Goal: Task Accomplishment & Management: Use online tool/utility

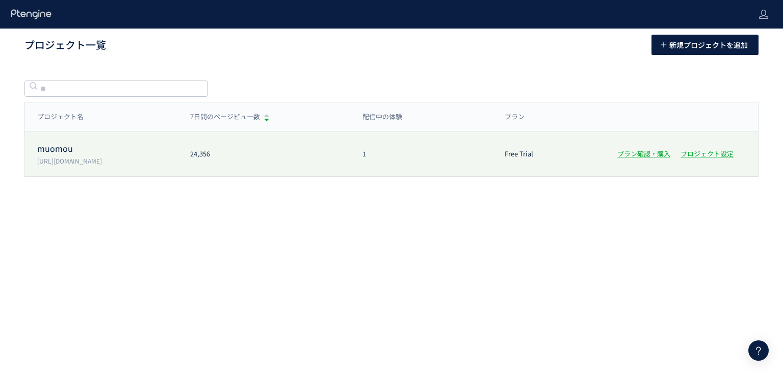
click at [225, 156] on div "24,356" at bounding box center [264, 154] width 172 height 10
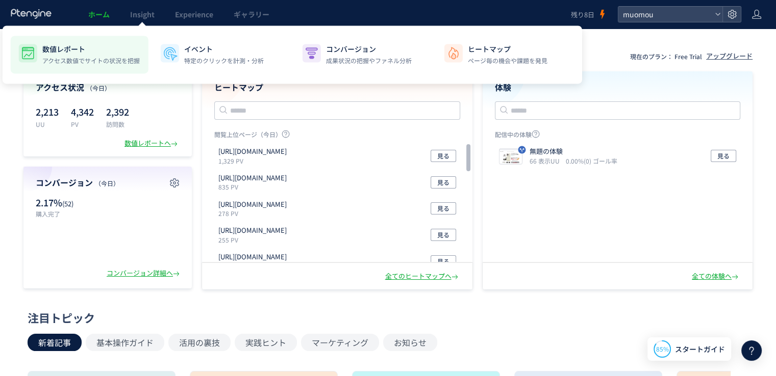
click at [86, 48] on p "数値レポート" at bounding box center [90, 49] width 97 height 10
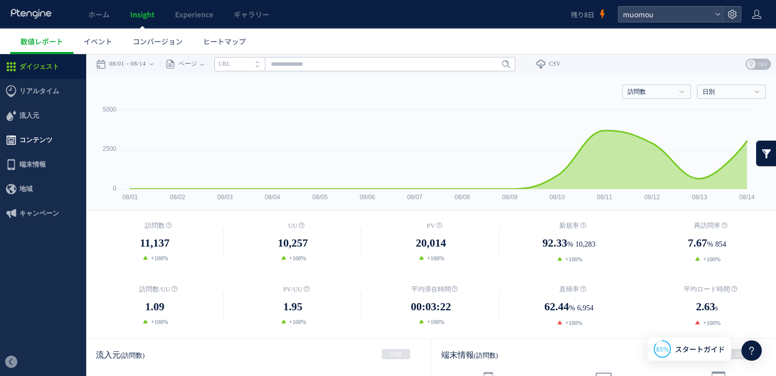
click at [21, 139] on span "コンテンツ" at bounding box center [35, 140] width 33 height 24
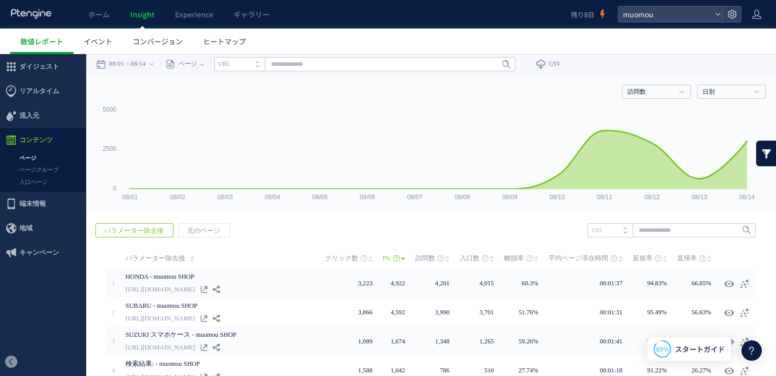
click at [759, 157] on link at bounding box center [766, 153] width 20 height 25
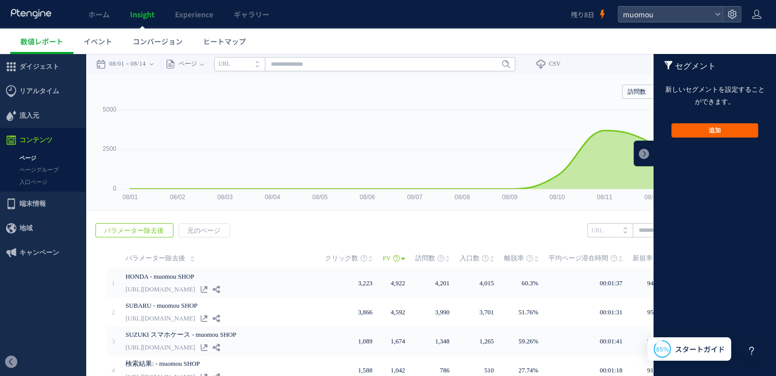
click at [737, 135] on button "追加" at bounding box center [714, 130] width 87 height 14
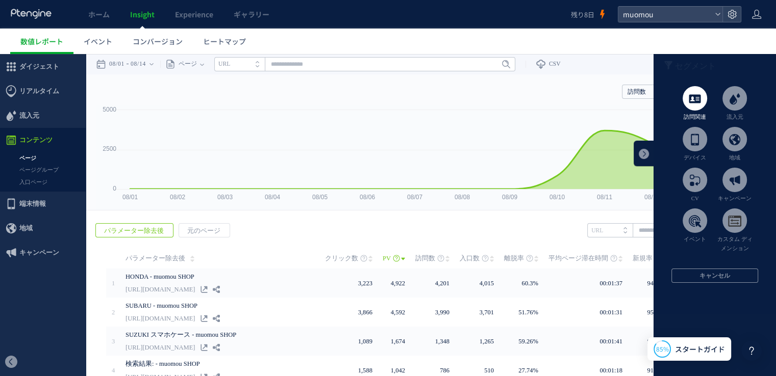
click at [697, 100] on span at bounding box center [694, 98] width 24 height 24
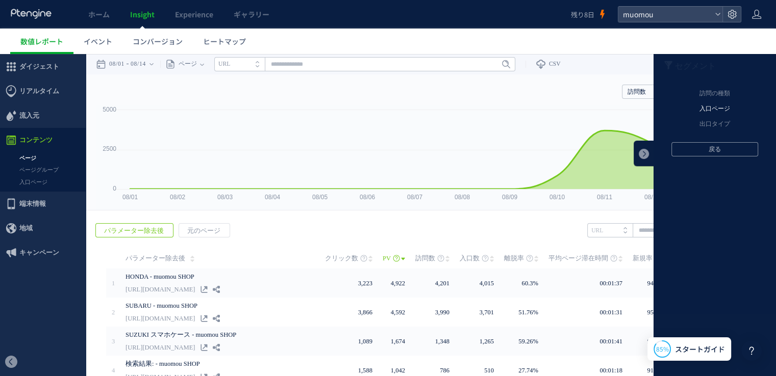
click at [716, 111] on li "入口ページ" at bounding box center [714, 108] width 122 height 15
click at [715, 98] on li "元のページ" at bounding box center [714, 93] width 122 height 15
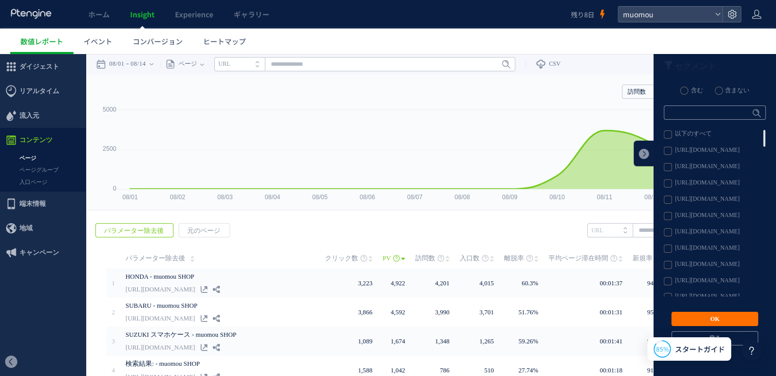
click at [663, 185] on label "[URL][DOMAIN_NAME]" at bounding box center [713, 183] width 101 height 8
click at [698, 319] on button "OK" at bounding box center [714, 319] width 87 height 14
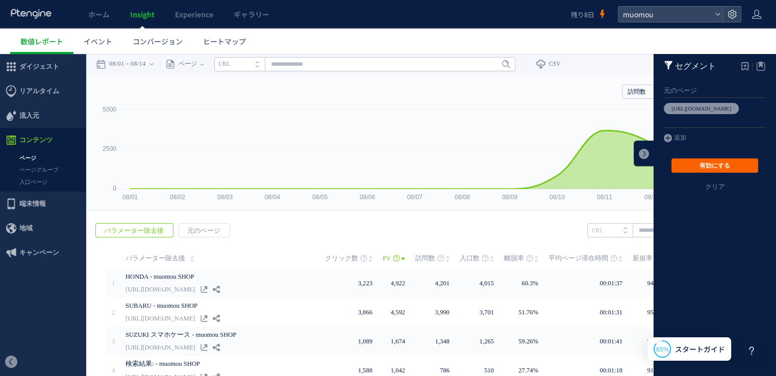
click at [719, 168] on button "有効にする" at bounding box center [714, 166] width 87 height 14
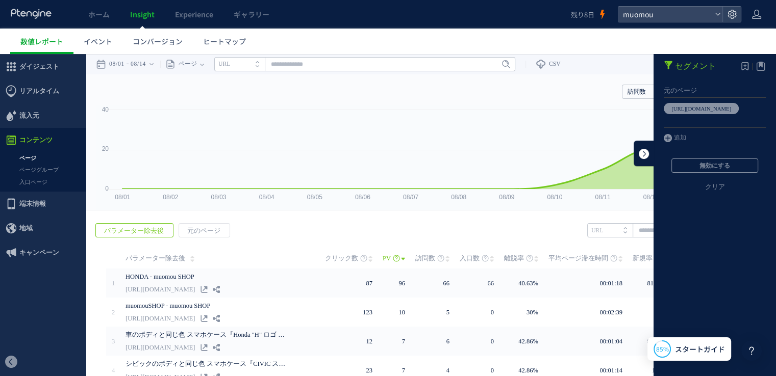
click at [636, 151] on link at bounding box center [643, 153] width 20 height 25
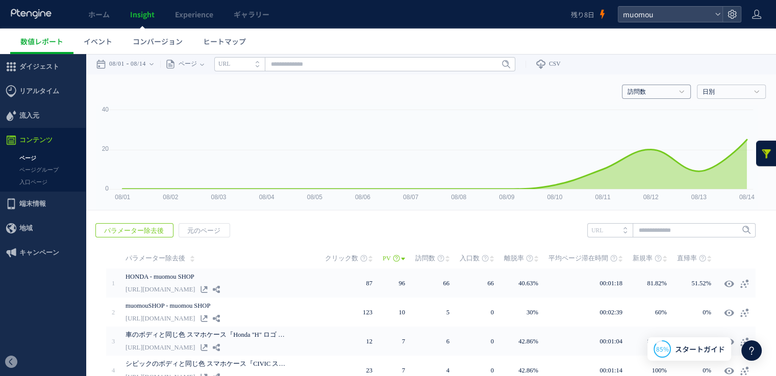
click at [670, 89] on h4 "訪問数" at bounding box center [656, 92] width 69 height 14
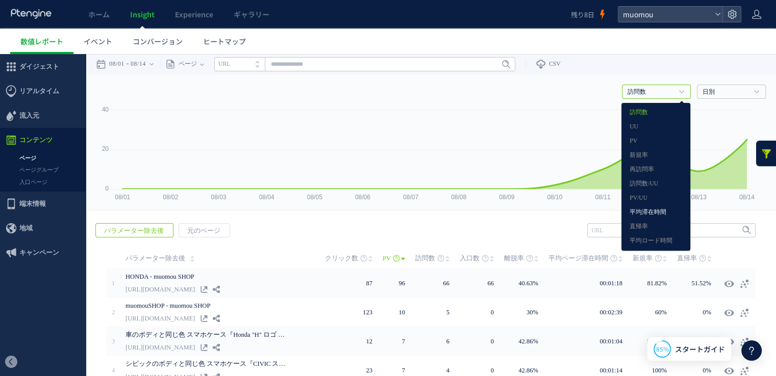
click at [644, 208] on link "平均滞在時間" at bounding box center [655, 212] width 53 height 13
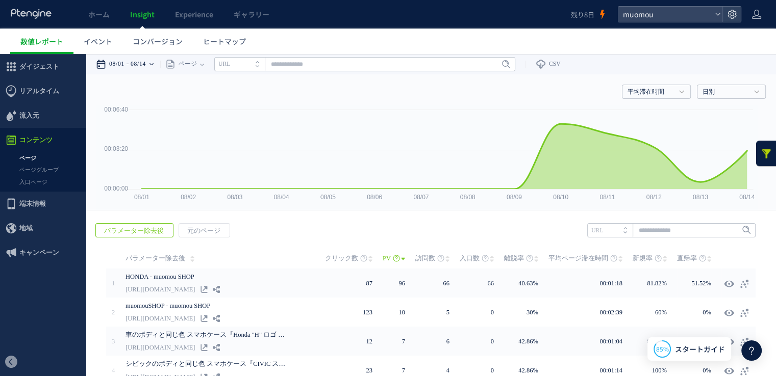
click at [146, 67] on time "08/14" at bounding box center [138, 64] width 15 height 20
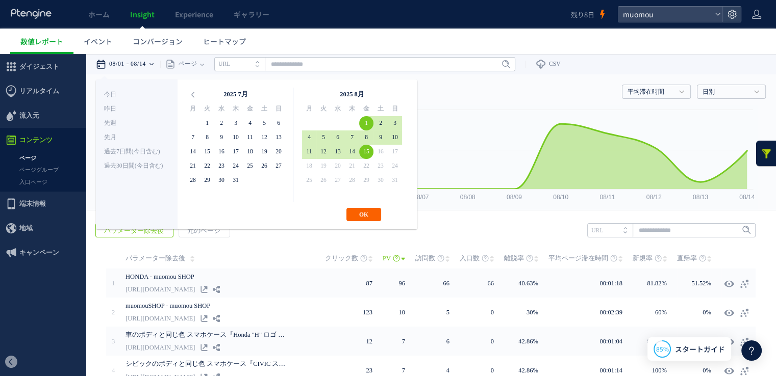
click at [367, 217] on button "OK" at bounding box center [363, 214] width 35 height 13
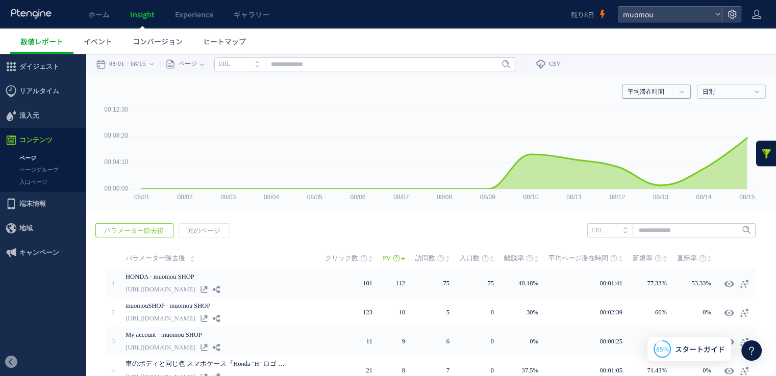
click at [669, 92] on h4 "平均滞在時間" at bounding box center [656, 92] width 69 height 14
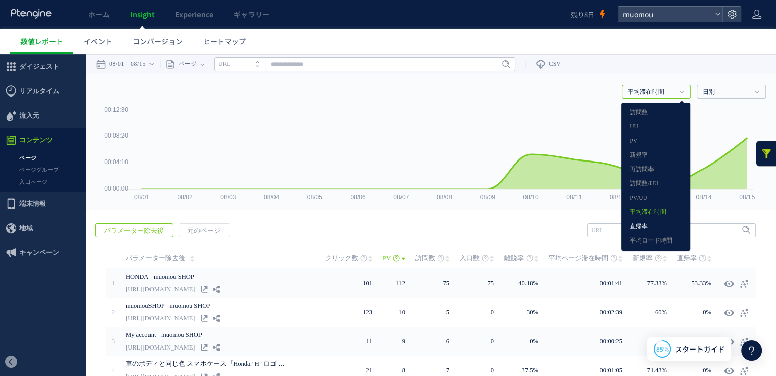
click at [640, 226] on link "直帰率" at bounding box center [655, 226] width 53 height 13
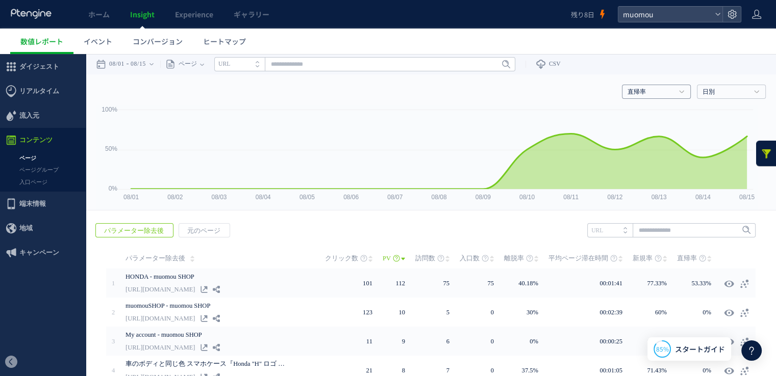
click at [657, 93] on link "直帰率" at bounding box center [650, 92] width 46 height 9
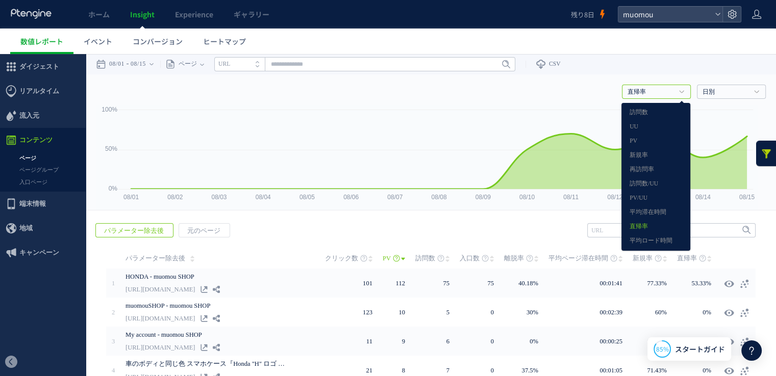
click at [762, 155] on link at bounding box center [766, 153] width 20 height 25
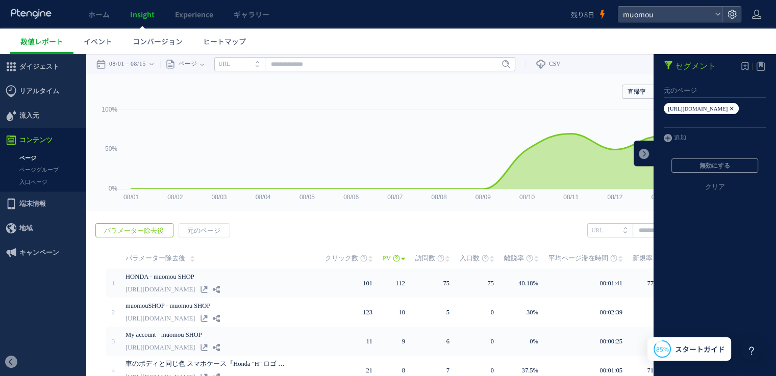
click at [728, 108] on icon at bounding box center [731, 108] width 6 height 11
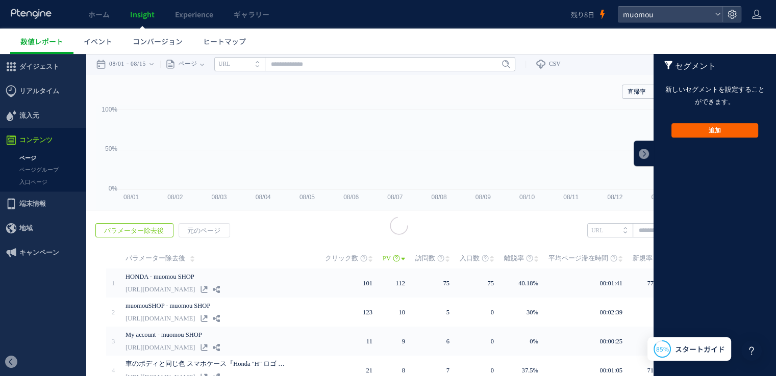
click at [708, 134] on button "追加" at bounding box center [714, 130] width 87 height 14
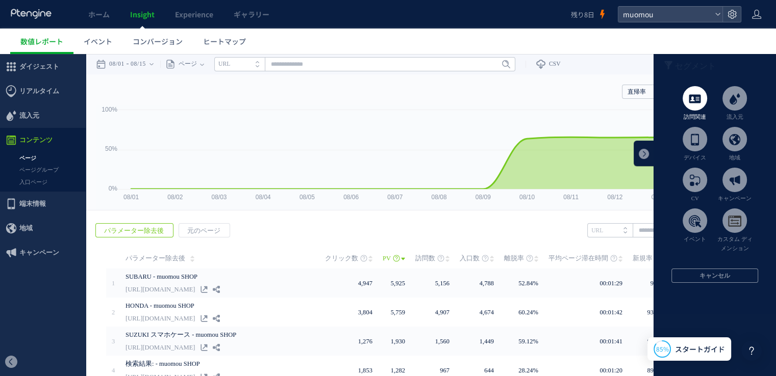
click at [695, 100] on span at bounding box center [694, 98] width 24 height 24
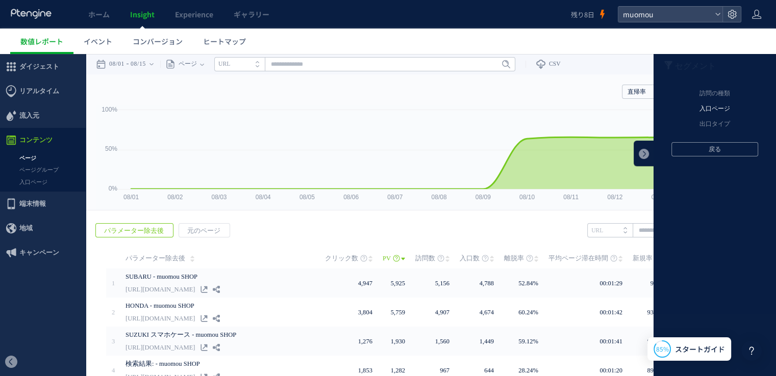
click at [717, 111] on li "入口ページ" at bounding box center [714, 108] width 122 height 15
click at [717, 93] on li "元のページ" at bounding box center [714, 93] width 122 height 15
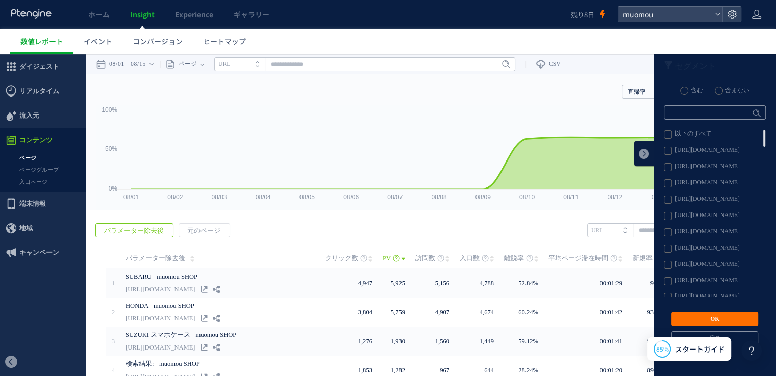
click at [653, 151] on article "少なくとも一つご指定ください 含む 含まない Enter 以下のすべて [URL][DOMAIN_NAME] [URL][DOMAIN_NAME] [URL]…" at bounding box center [714, 223] width 122 height 275
click at [635, 152] on link at bounding box center [643, 153] width 20 height 25
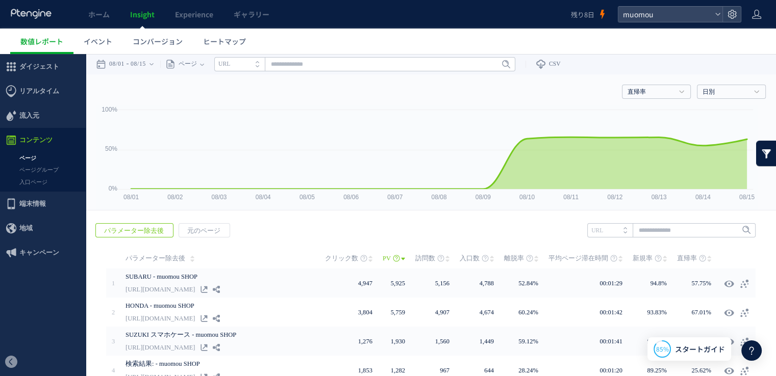
click at [764, 156] on link at bounding box center [766, 153] width 20 height 25
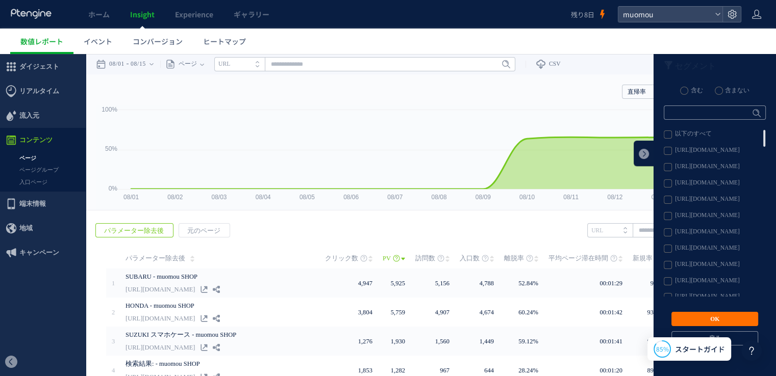
click at [691, 152] on label "[URL][DOMAIN_NAME]" at bounding box center [713, 151] width 101 height 8
click at [715, 320] on button "OK" at bounding box center [714, 319] width 87 height 14
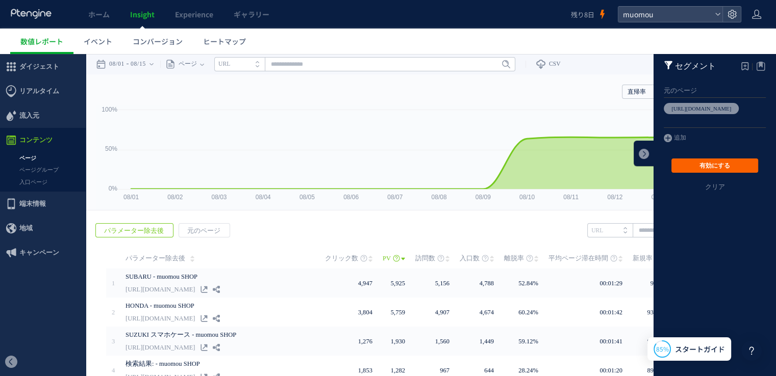
click at [728, 166] on button "有効にする" at bounding box center [714, 166] width 87 height 14
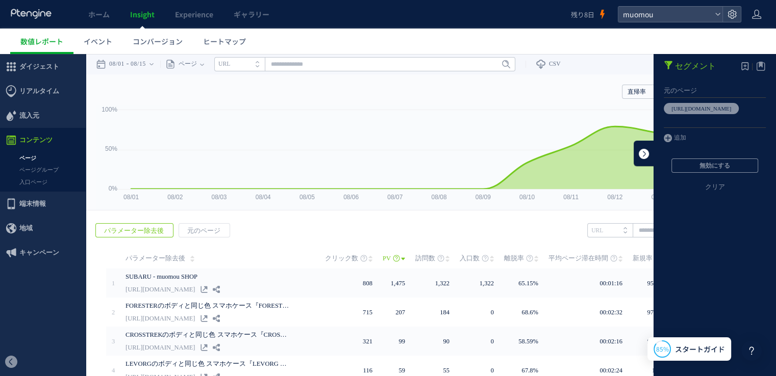
click at [644, 151] on link at bounding box center [643, 153] width 20 height 25
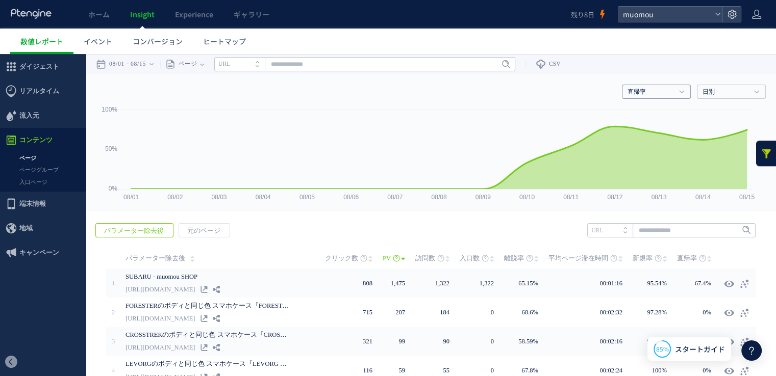
click at [663, 96] on link "直帰率" at bounding box center [650, 92] width 46 height 9
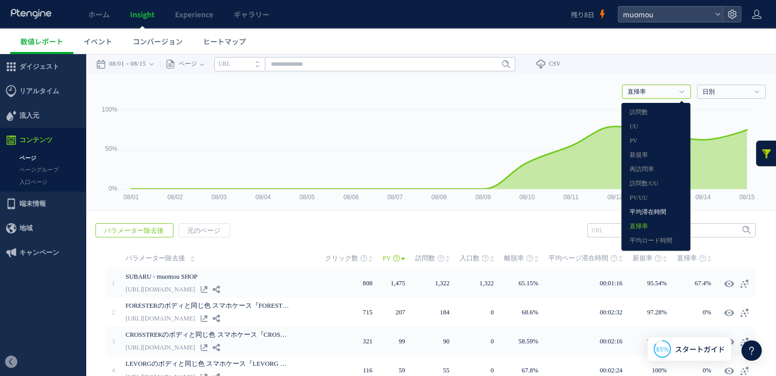
click at [650, 211] on link "平均滞在時間" at bounding box center [655, 212] width 53 height 13
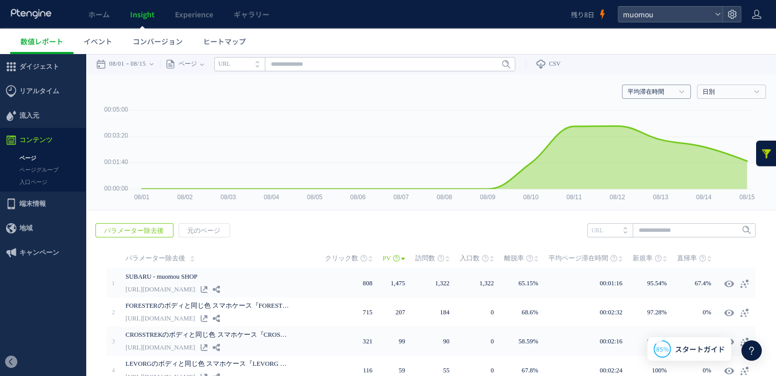
click at [654, 92] on link "平均滞在時間" at bounding box center [650, 92] width 46 height 9
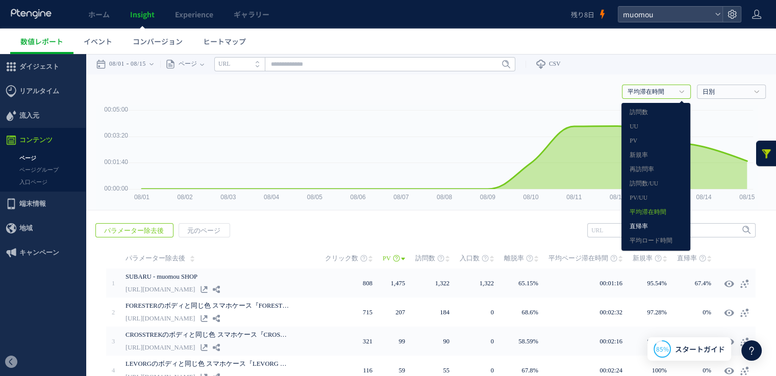
click at [639, 227] on link "直帰率" at bounding box center [655, 226] width 53 height 13
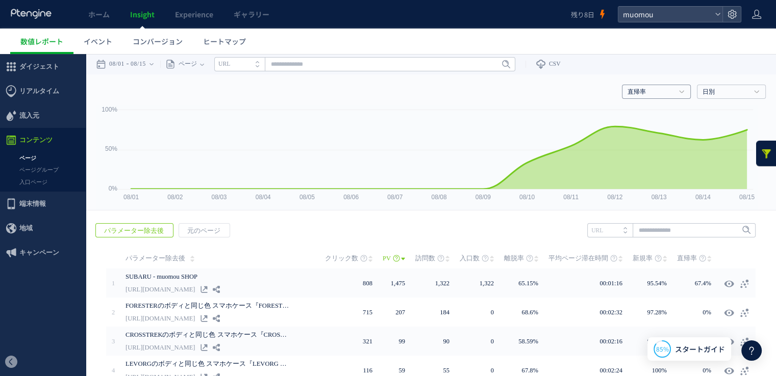
click at [669, 94] on h4 "直帰率" at bounding box center [656, 92] width 69 height 14
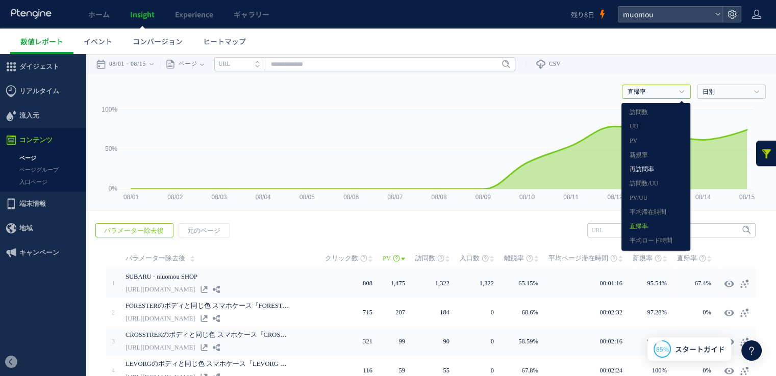
click at [647, 166] on link "再訪問率" at bounding box center [655, 169] width 53 height 13
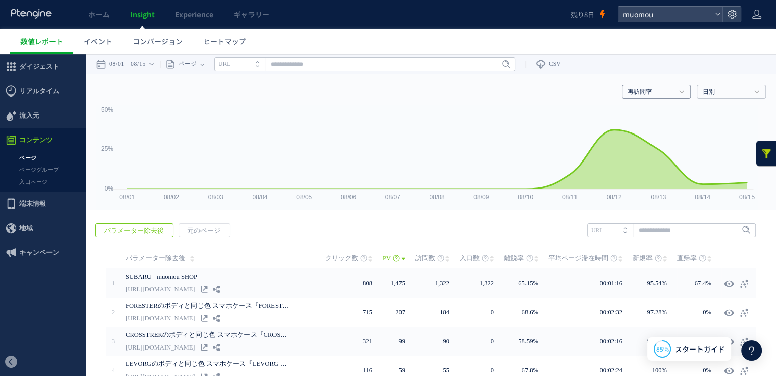
click at [669, 92] on h4 "再訪問率" at bounding box center [656, 92] width 69 height 14
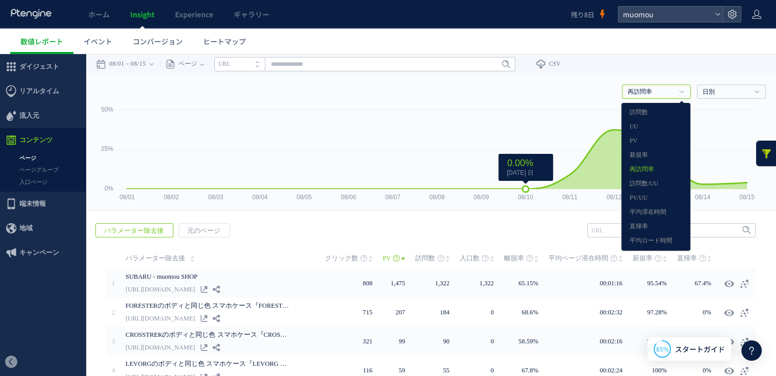
click at [511, 125] on rect at bounding box center [427, 157] width 662 height 105
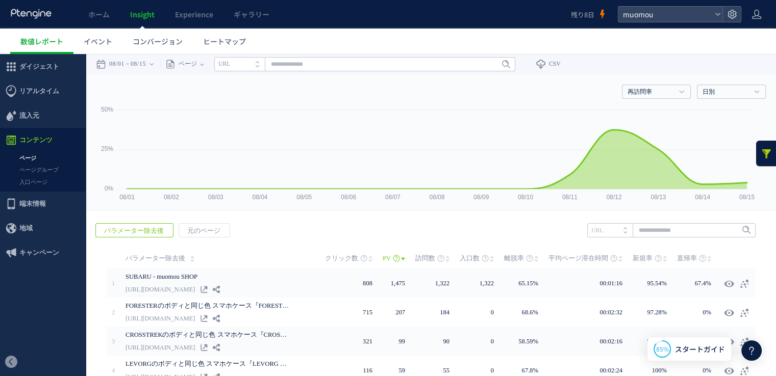
click at [762, 150] on link at bounding box center [766, 153] width 20 height 25
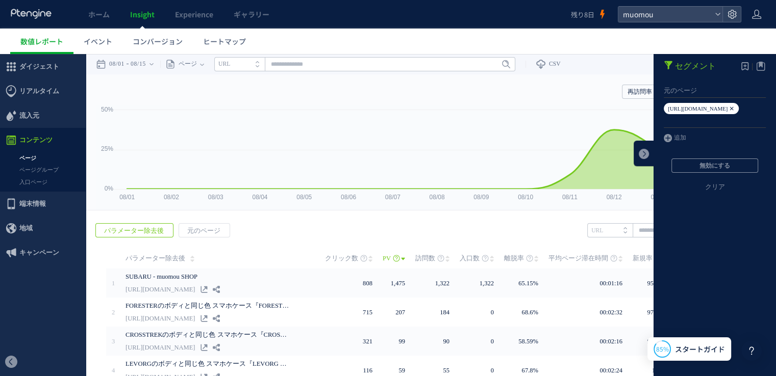
click at [728, 108] on icon at bounding box center [731, 108] width 6 height 11
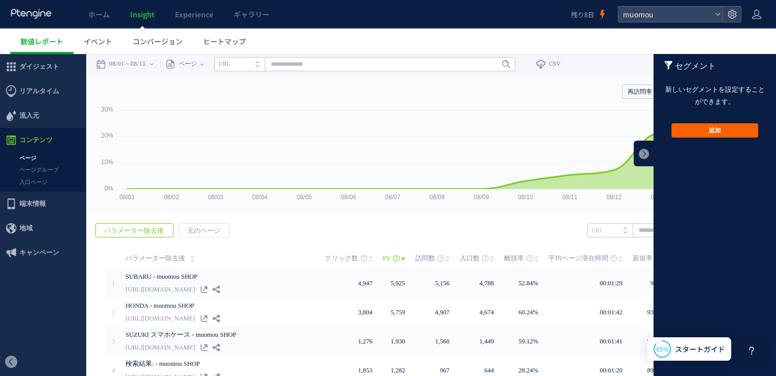
click at [712, 129] on button "追加" at bounding box center [714, 130] width 87 height 14
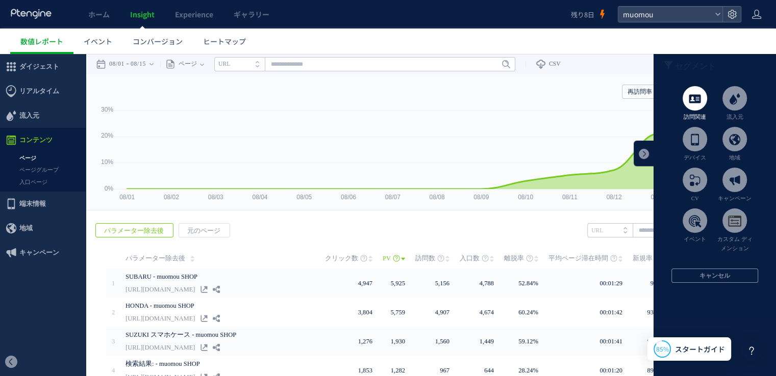
click at [694, 107] on span at bounding box center [694, 98] width 24 height 24
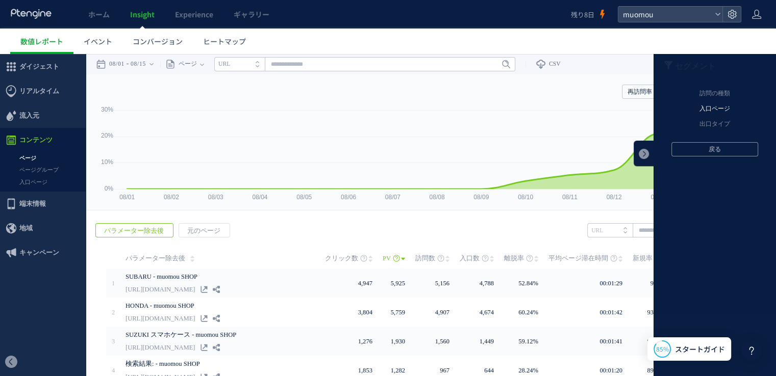
click at [704, 105] on li "入口ページ" at bounding box center [714, 108] width 122 height 15
click at [708, 104] on li "パラメーター除去後" at bounding box center [714, 108] width 122 height 15
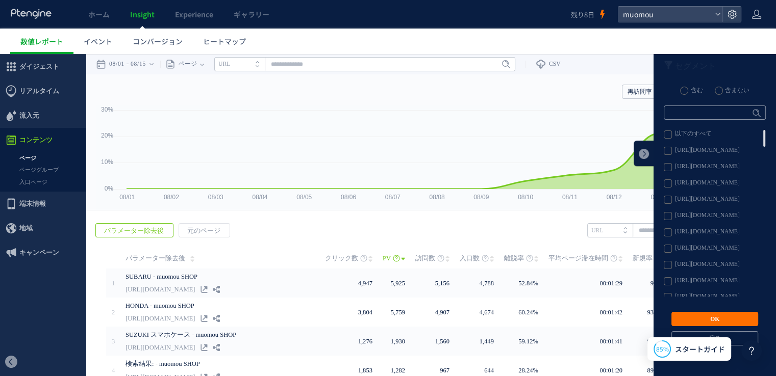
click at [713, 148] on label "[URL][DOMAIN_NAME]" at bounding box center [713, 151] width 101 height 8
click at [716, 322] on button "OK" at bounding box center [714, 319] width 87 height 14
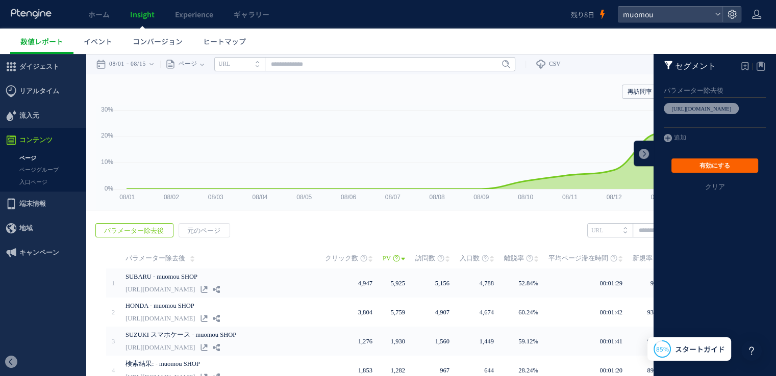
click at [732, 165] on button "有効にする" at bounding box center [714, 166] width 87 height 14
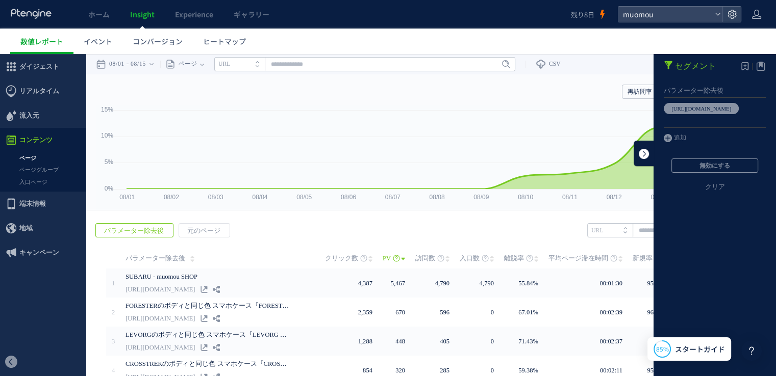
click at [638, 152] on link at bounding box center [643, 153] width 20 height 25
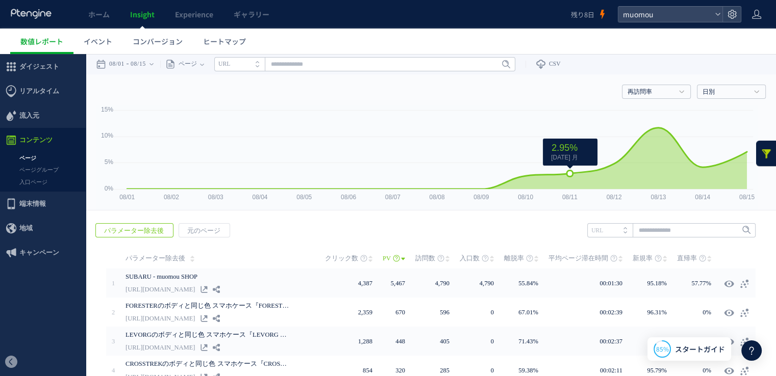
click at [573, 156] on span "2.95% [DATE] 月" at bounding box center [564, 152] width 35 height 19
click at [150, 47] on link "コンバージョン" at bounding box center [157, 41] width 70 height 25
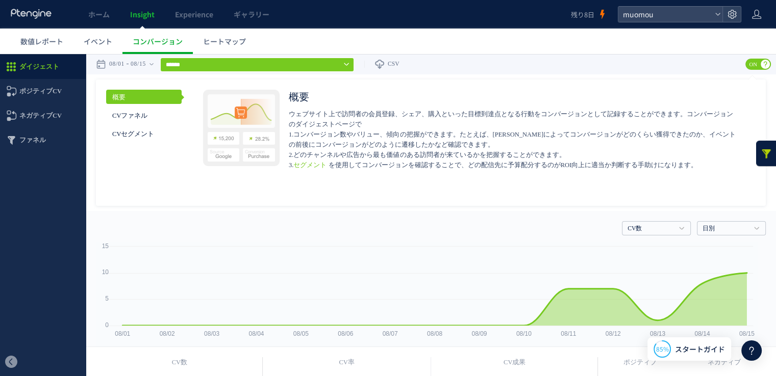
drag, startPoint x: 771, startPoint y: 178, endPoint x: 774, endPoint y: 87, distance: 91.3
click at [88, 43] on span "イベント" at bounding box center [98, 41] width 29 height 10
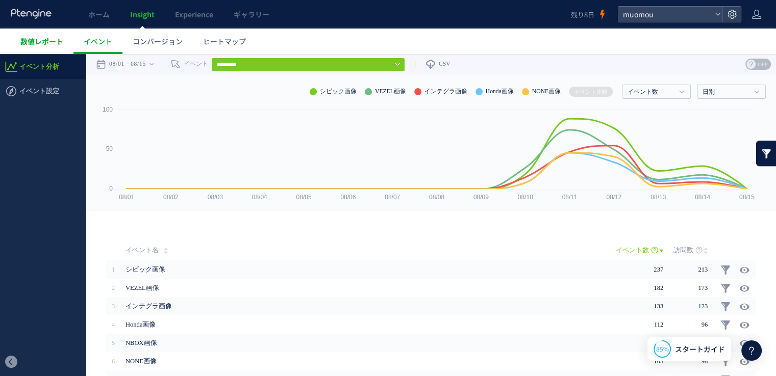
click at [61, 43] on span "数値レポート" at bounding box center [41, 41] width 43 height 10
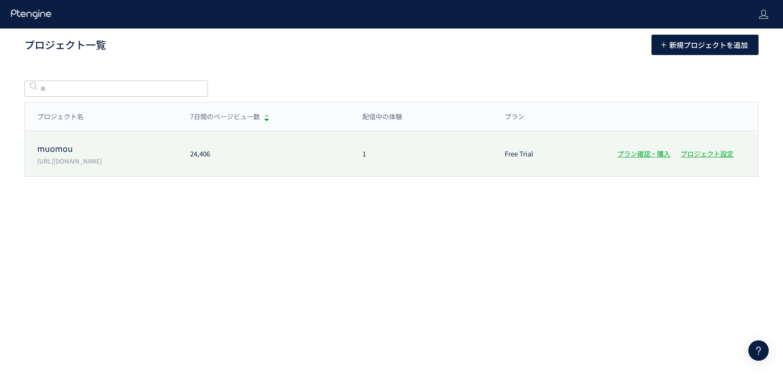
click at [102, 162] on p "[URL][DOMAIN_NAME]" at bounding box center [107, 161] width 141 height 9
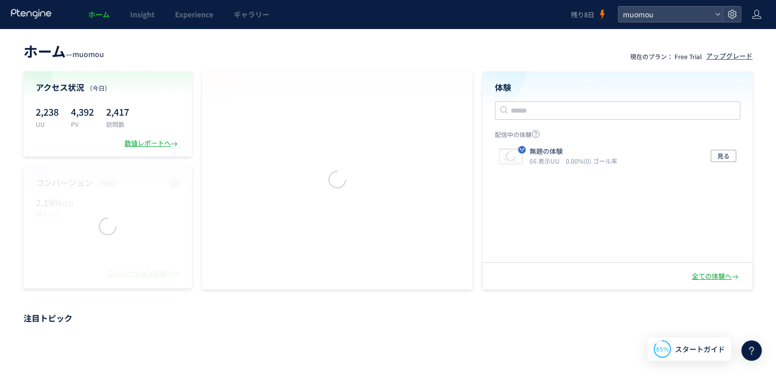
click at [0, 271] on div "ホーム — muomou 現在のプラン： Free Trial アップグレード アクセス状況 （今日） 2,238 UU 4,392 PV 2,417 訪問数…" at bounding box center [388, 164] width 776 height 251
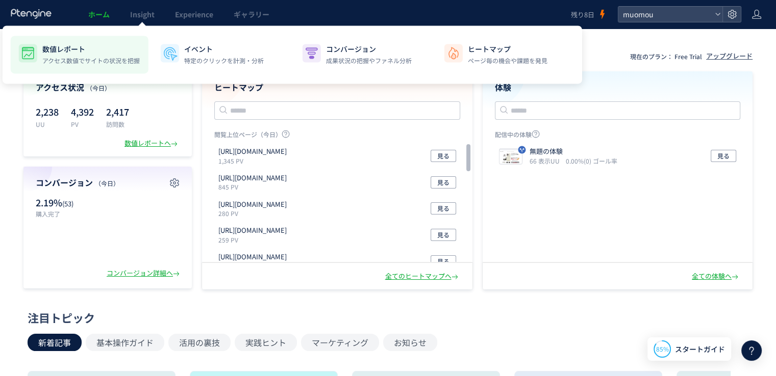
click at [106, 60] on p "アクセス数値でサイトの状況を把握" at bounding box center [90, 60] width 97 height 9
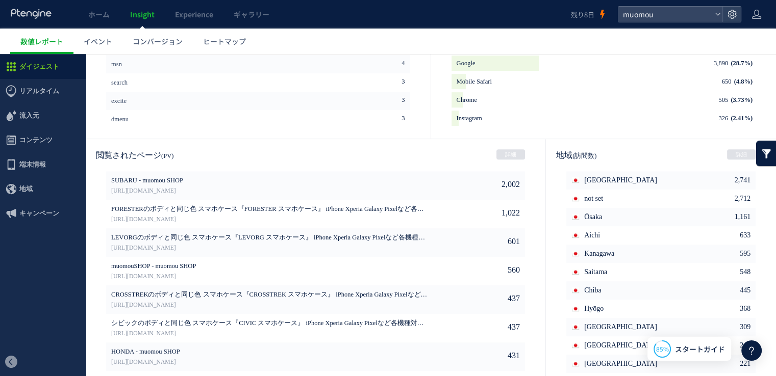
scroll to position [530, 0]
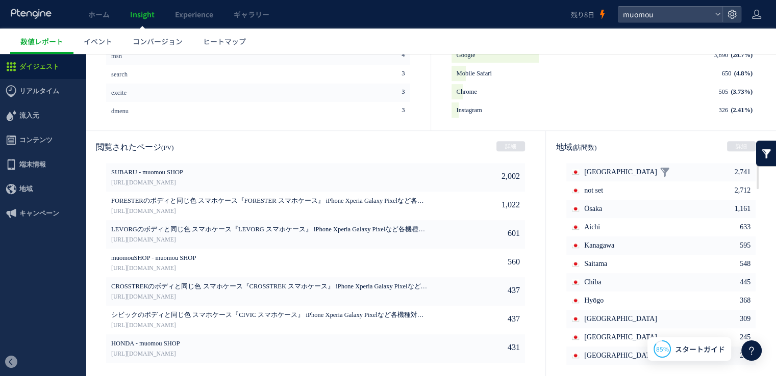
click at [596, 169] on span "[GEOGRAPHIC_DATA]" at bounding box center [620, 172] width 73 height 18
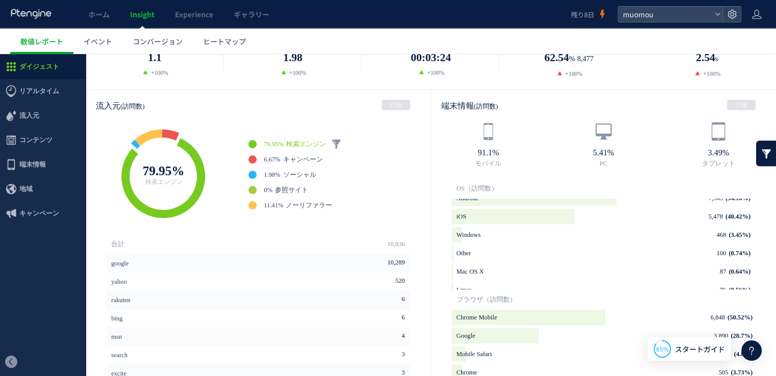
scroll to position [242, 0]
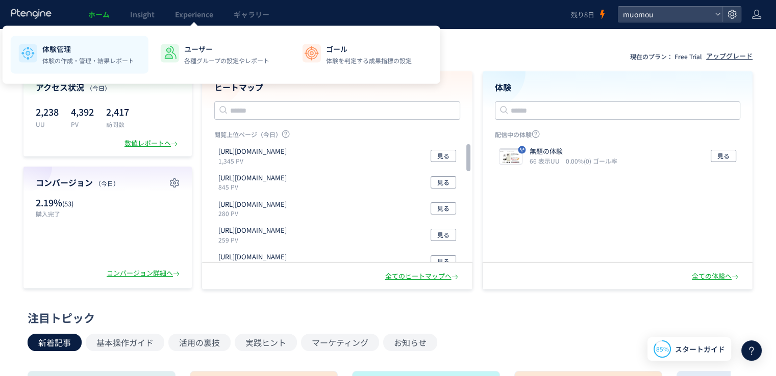
click at [152, 67] on li "体験管理 体験の作成・管理・結果レポート" at bounding box center [221, 55] width 138 height 38
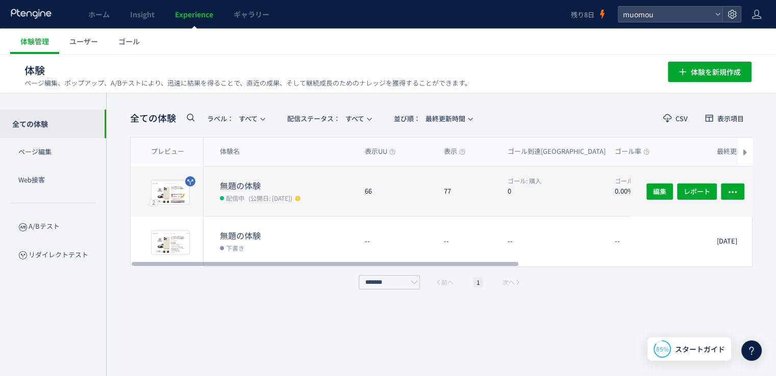
click at [321, 185] on dt "無題の体験" at bounding box center [288, 186] width 137 height 12
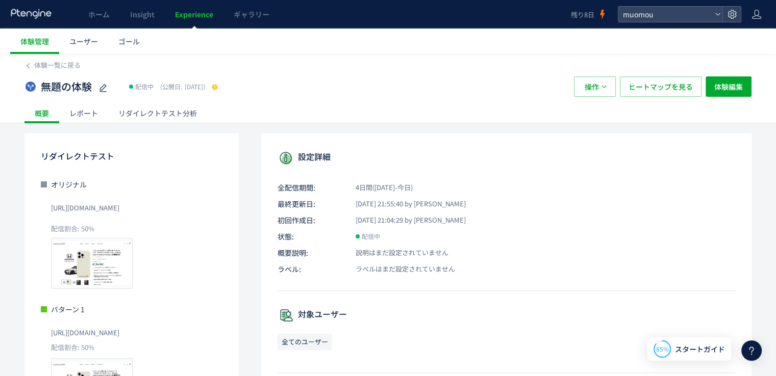
click at [152, 113] on div "リダイレクトテスト分析" at bounding box center [157, 113] width 99 height 20
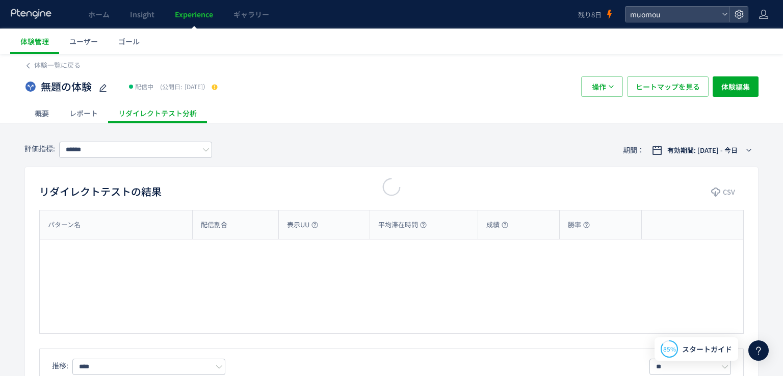
type input "**"
